Goal: Navigation & Orientation: Find specific page/section

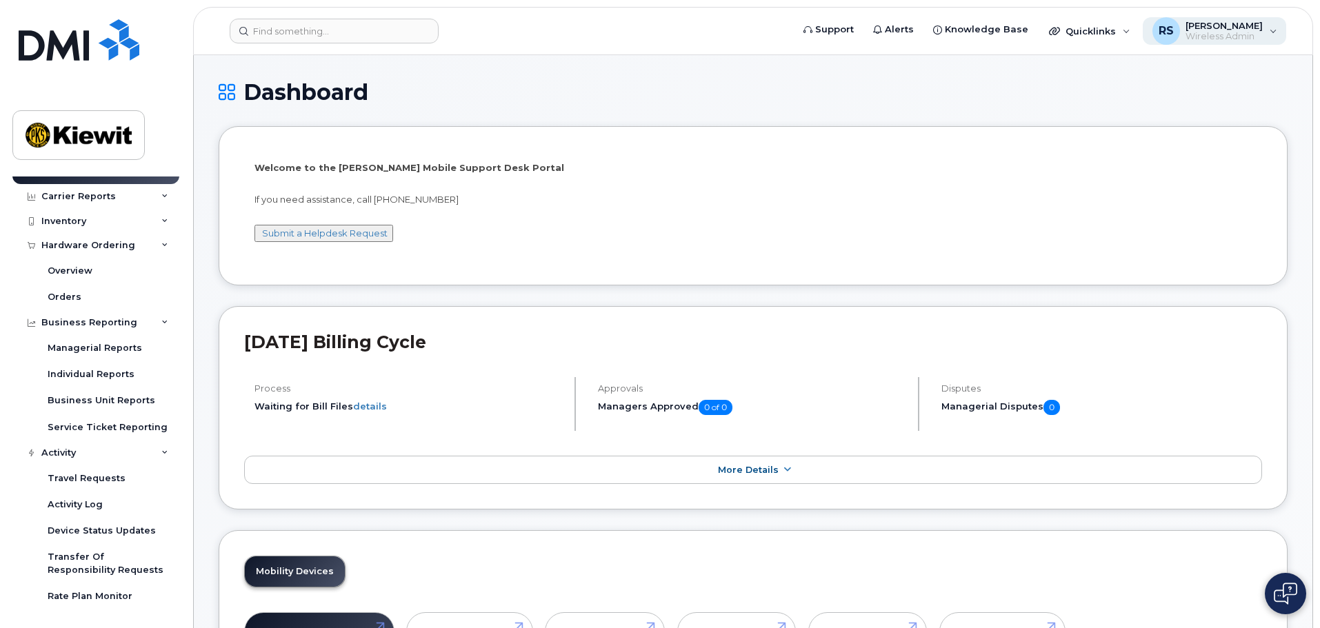
click at [1207, 28] on span "[PERSON_NAME]" at bounding box center [1223, 25] width 77 height 11
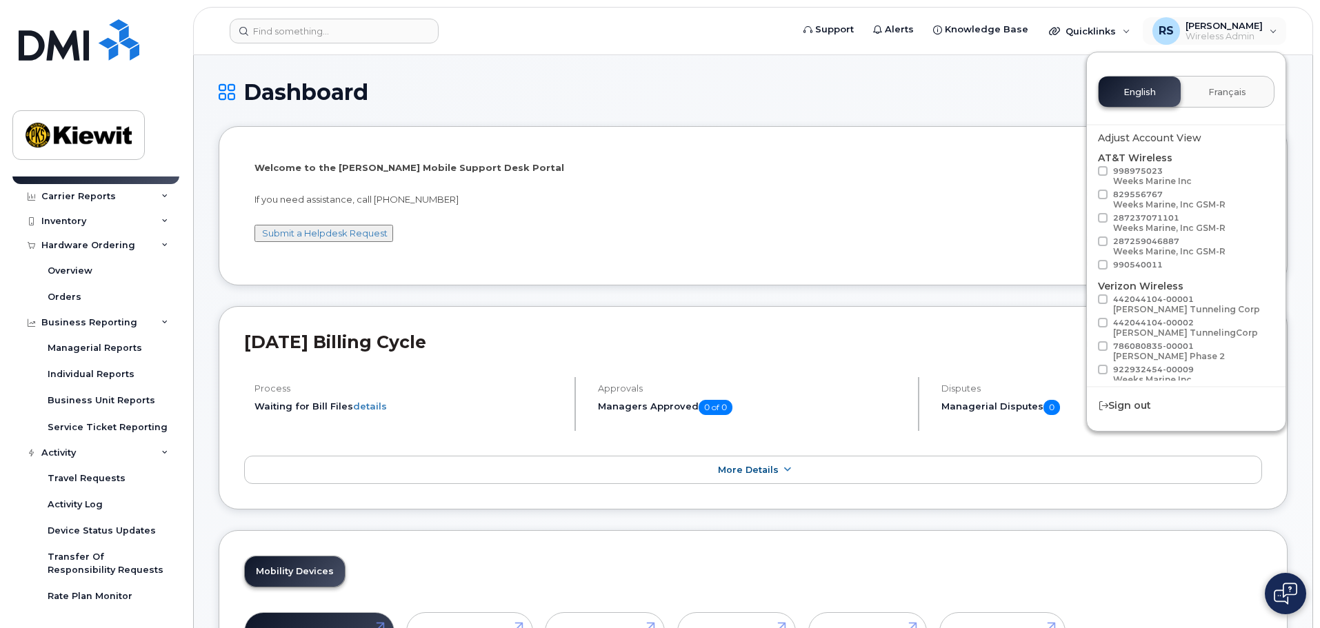
click at [996, 127] on li "Welcome to the [PERSON_NAME] Mobile Support Desk Portal If you need assistance,…" at bounding box center [753, 205] width 1069 height 159
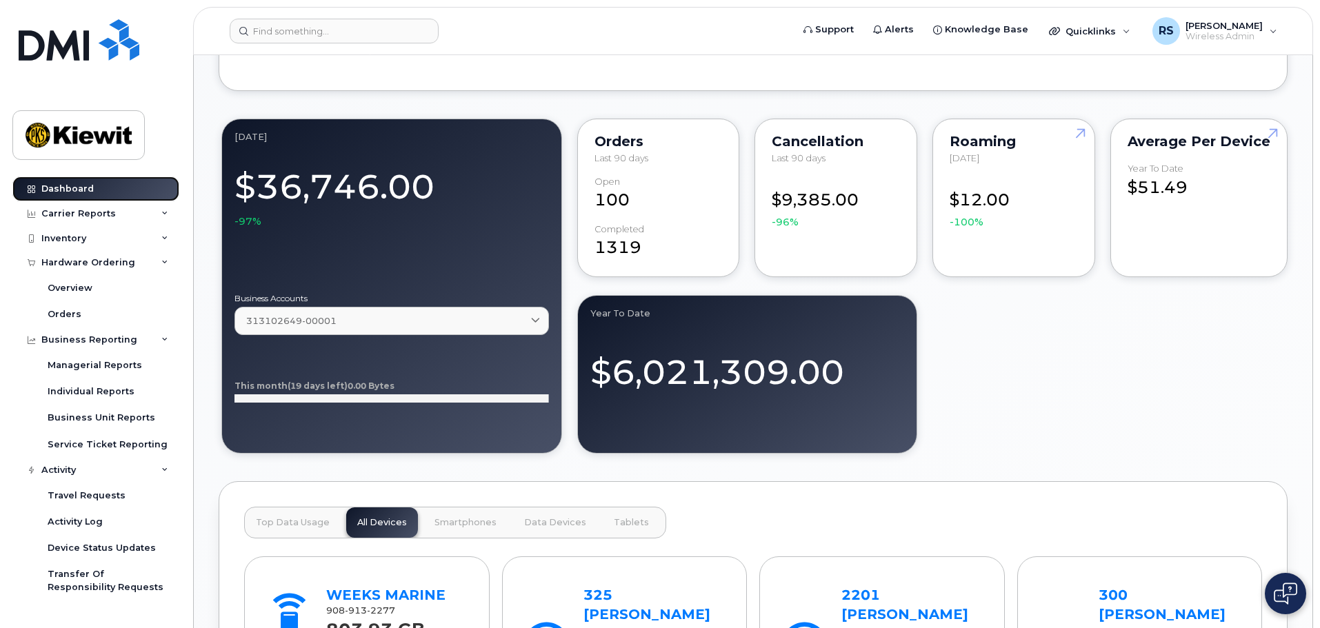
click at [85, 194] on link "Dashboard" at bounding box center [95, 188] width 167 height 25
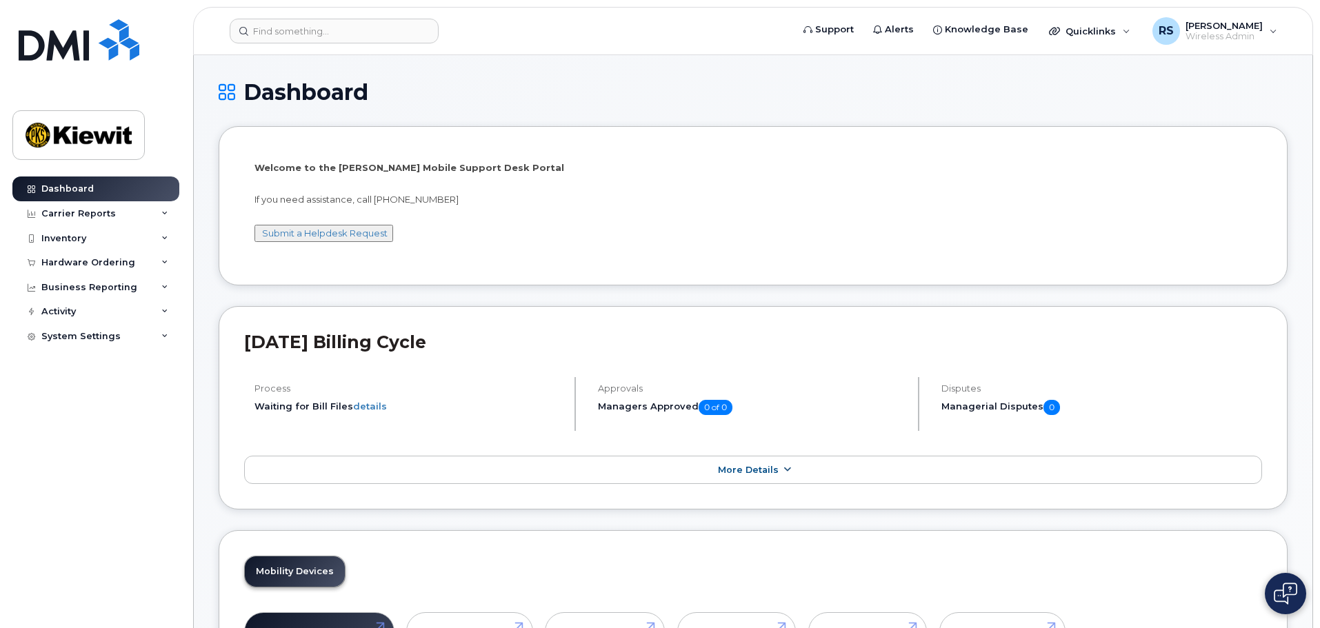
click at [742, 465] on span "More Details" at bounding box center [748, 470] width 61 height 10
